Goal: Transaction & Acquisition: Purchase product/service

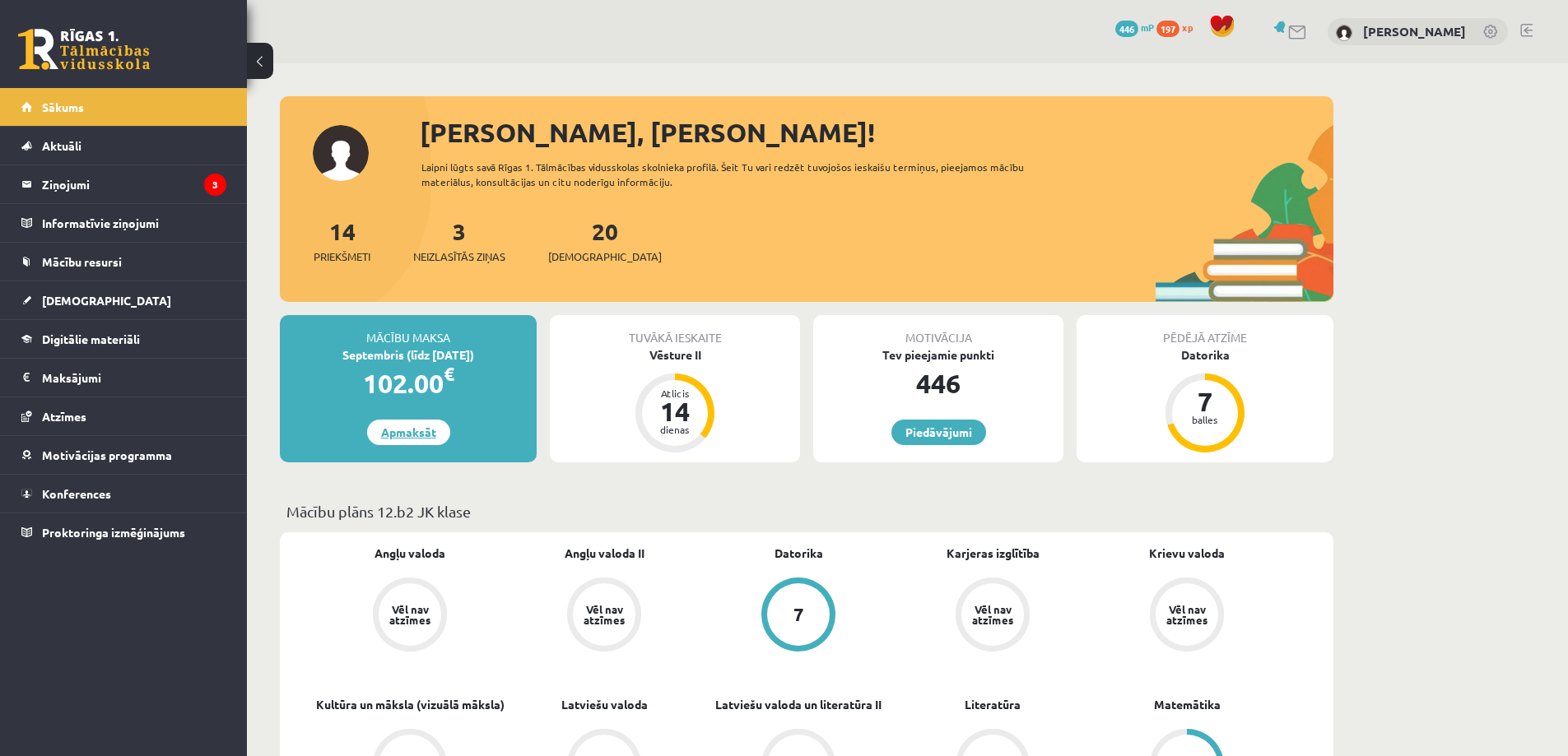
click at [412, 434] on link "Apmaksāt" at bounding box center [408, 432] width 83 height 25
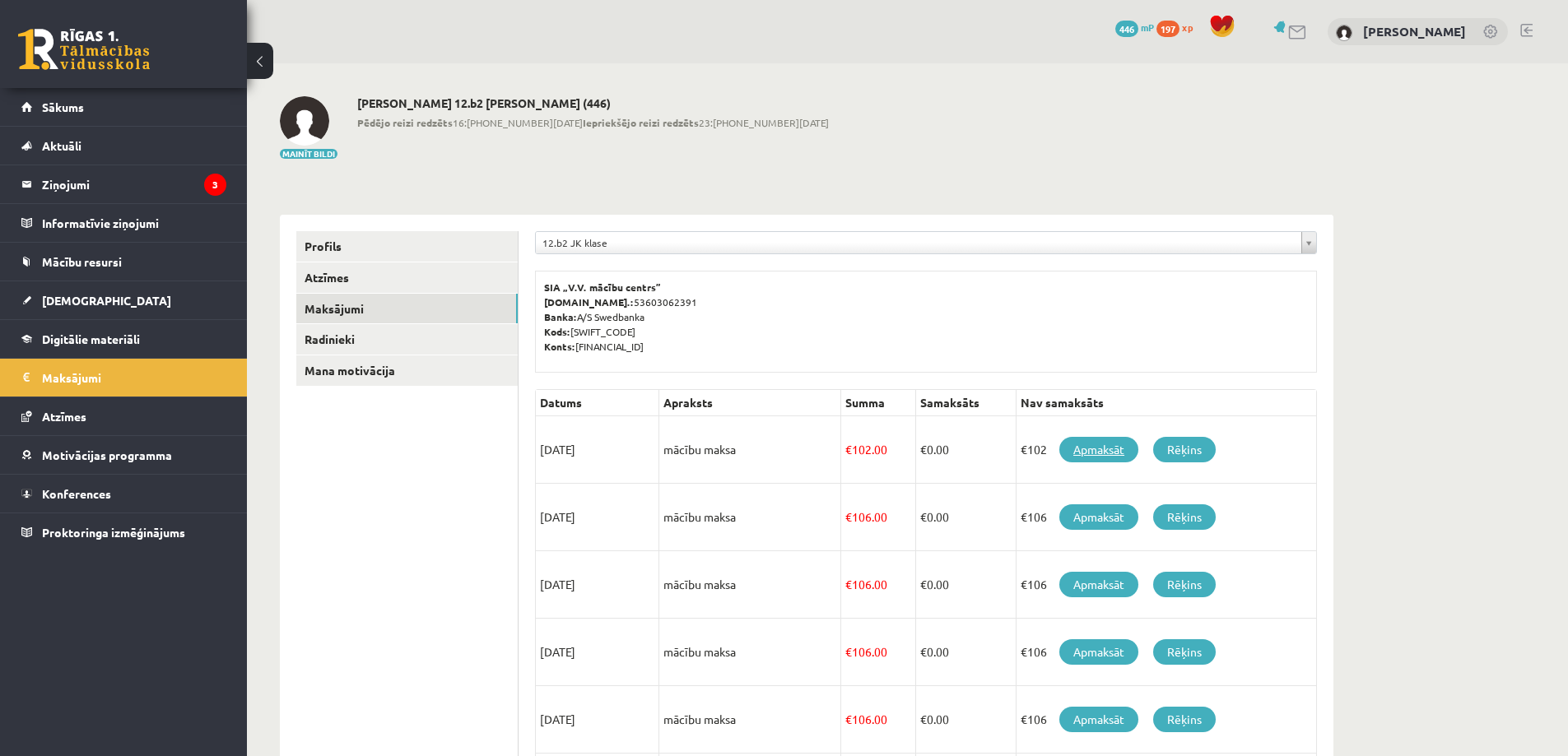
click at [1097, 444] on link "Apmaksāt" at bounding box center [1099, 450] width 79 height 25
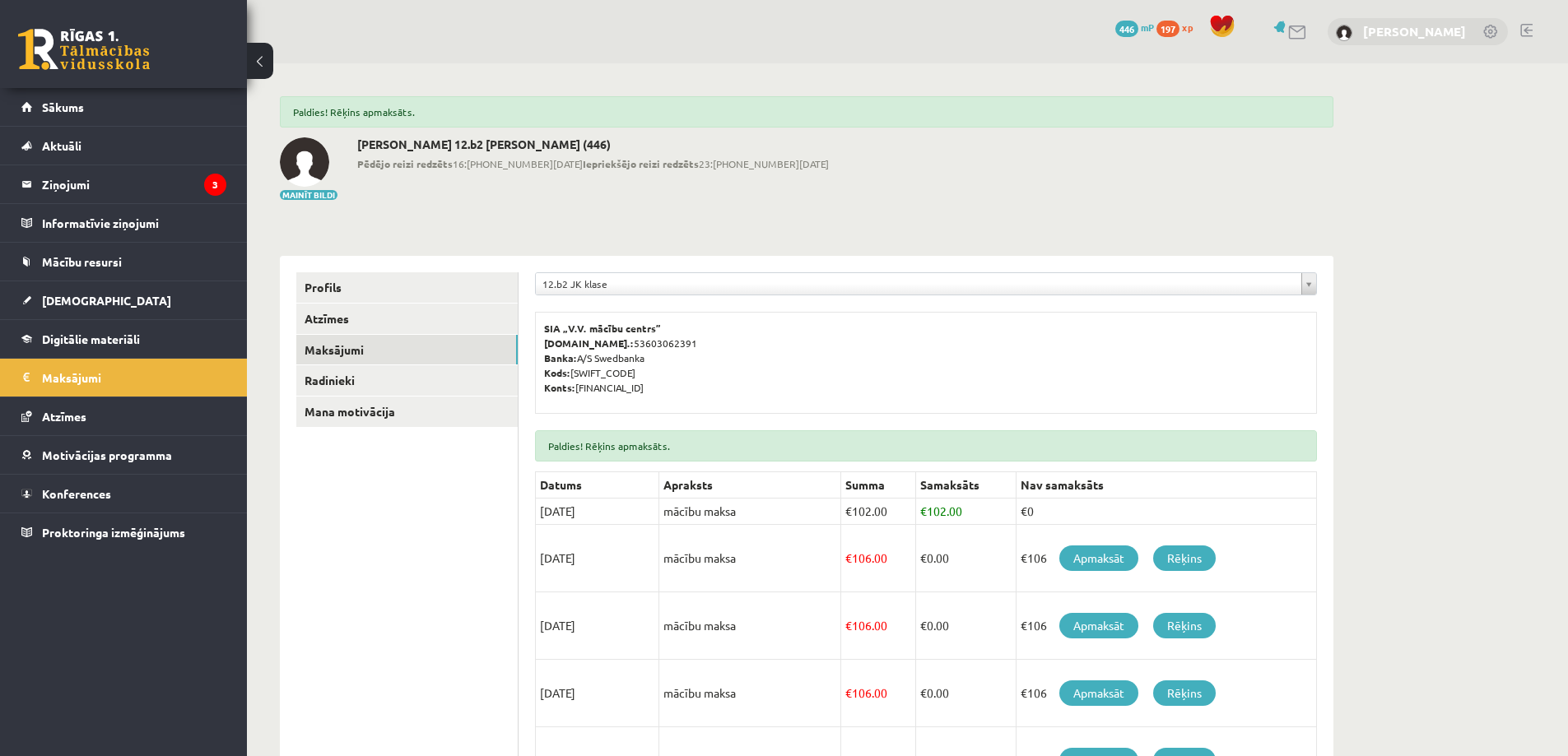
click at [1373, 33] on link "[PERSON_NAME]" at bounding box center [1414, 31] width 103 height 17
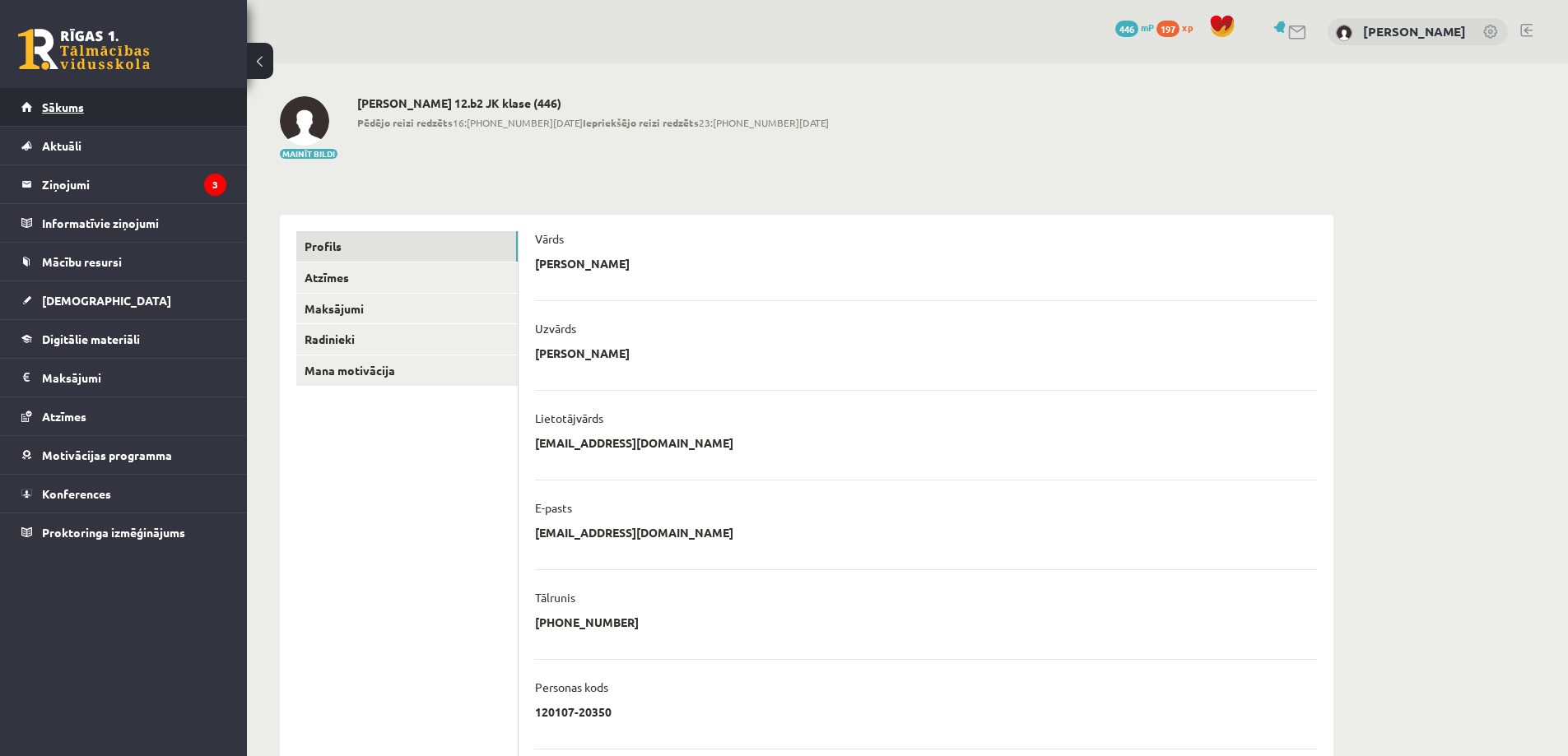
click at [80, 104] on span "Sākums" at bounding box center [63, 107] width 42 height 15
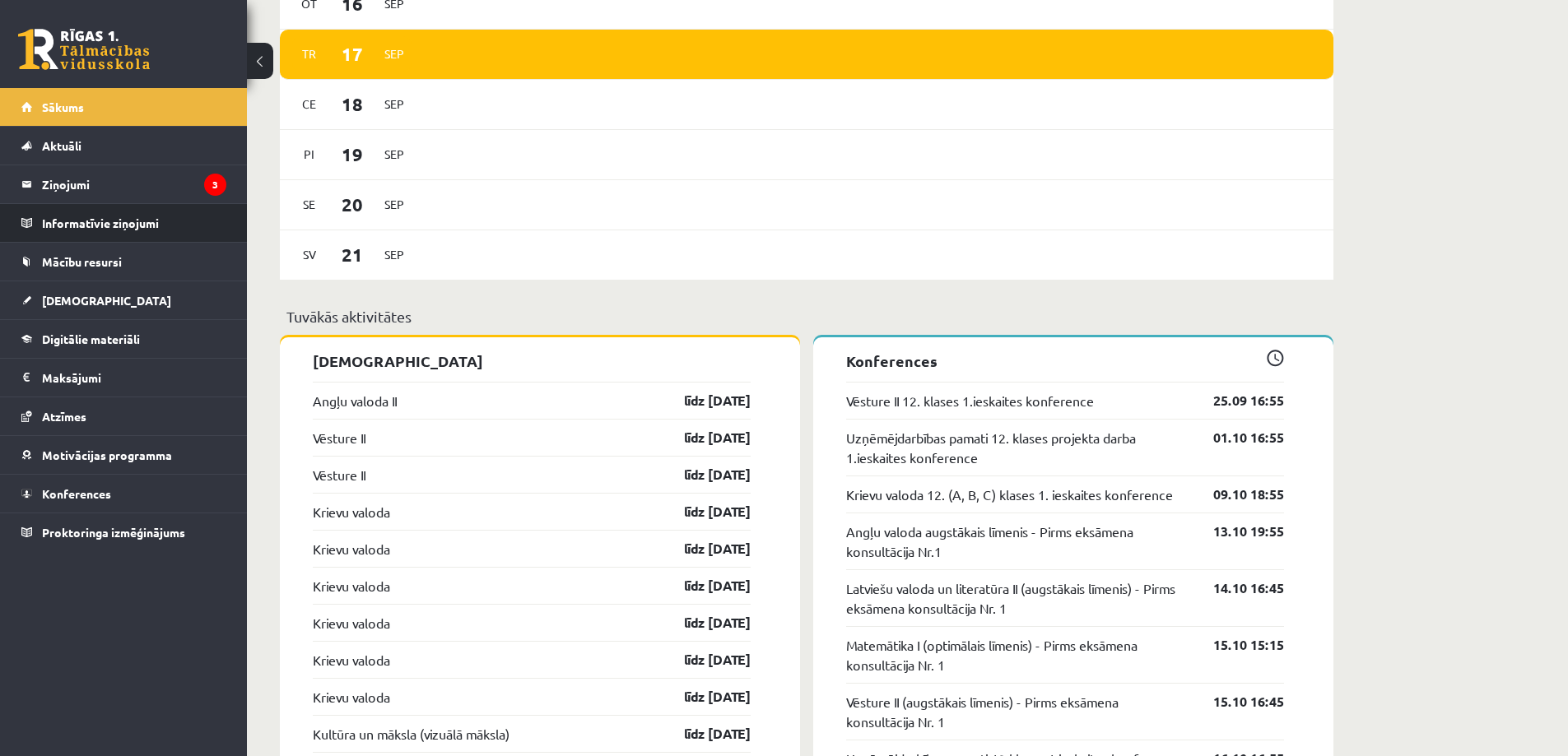
scroll to position [1152, 0]
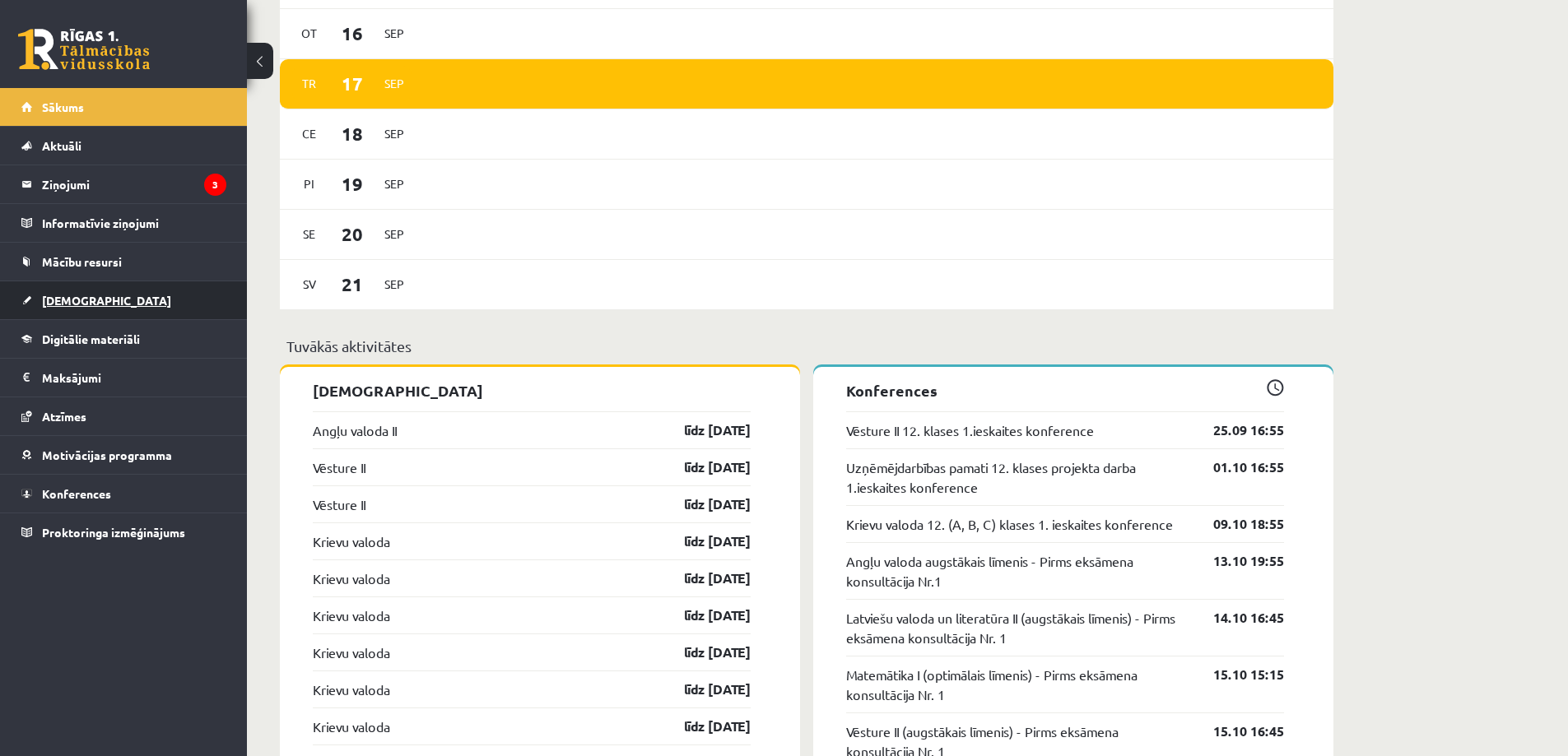
click at [89, 295] on span "[DEMOGRAPHIC_DATA]" at bounding box center [106, 301] width 129 height 15
